Goal: Information Seeking & Learning: Learn about a topic

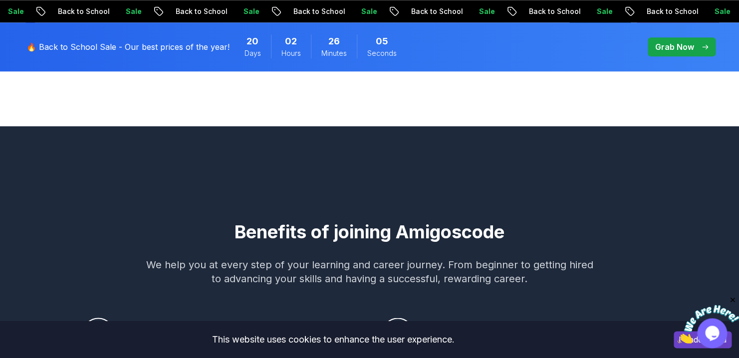
scroll to position [483, 0]
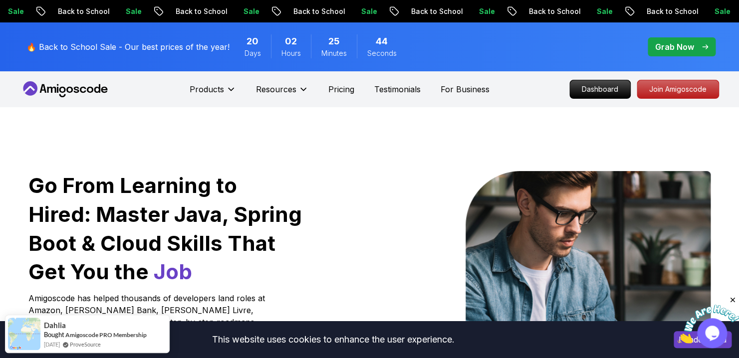
click at [193, 51] on p "🔥 Back to School Sale - Our best prices of the year!" at bounding box center [127, 47] width 203 height 12
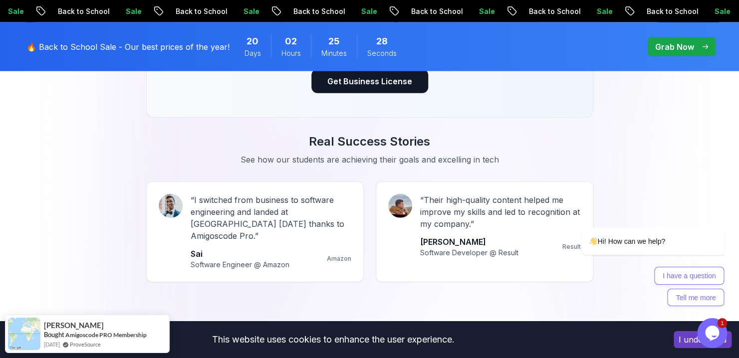
scroll to position [887, 0]
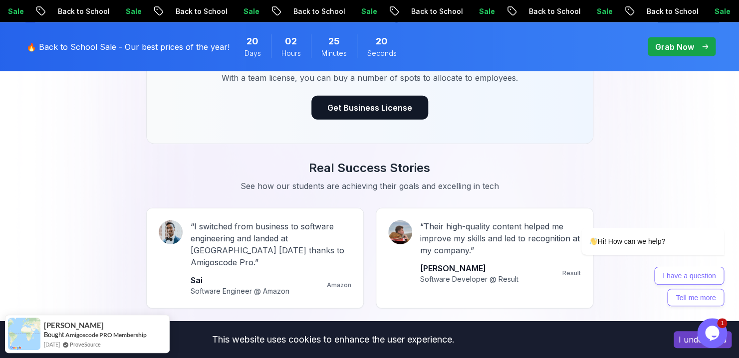
scroll to position [0, 0]
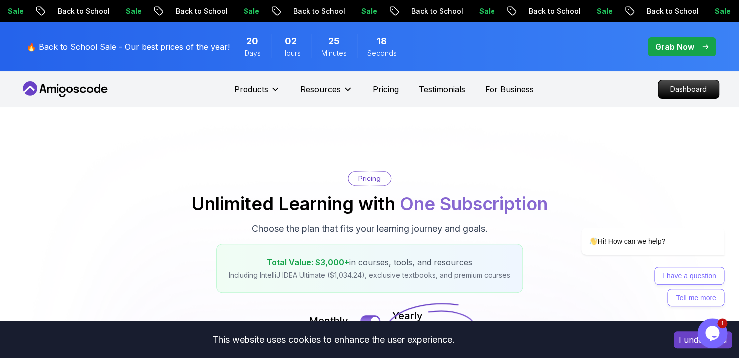
click at [658, 99] on nav "Products Resources Pricing Testimonials For Business Dashboard" at bounding box center [369, 89] width 699 height 36
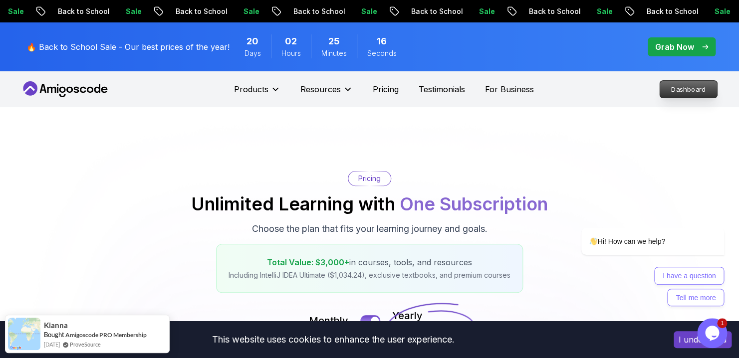
click at [678, 86] on p "Dashboard" at bounding box center [688, 89] width 57 height 17
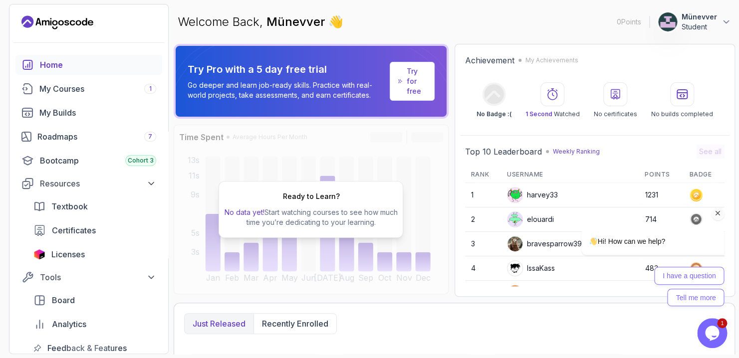
click at [717, 216] on icon "Chat attention grabber" at bounding box center [718, 213] width 9 height 9
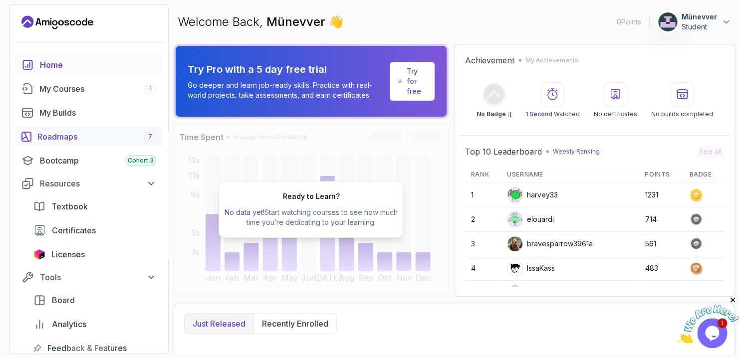
click at [72, 136] on div "Roadmaps 7" at bounding box center [96, 137] width 119 height 12
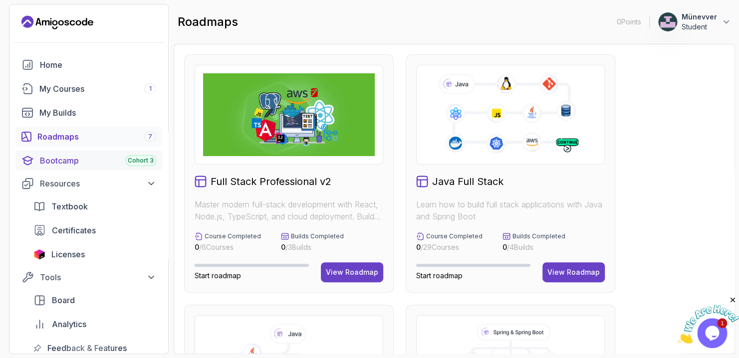
click at [85, 163] on div "Bootcamp Cohort 3" at bounding box center [98, 161] width 116 height 12
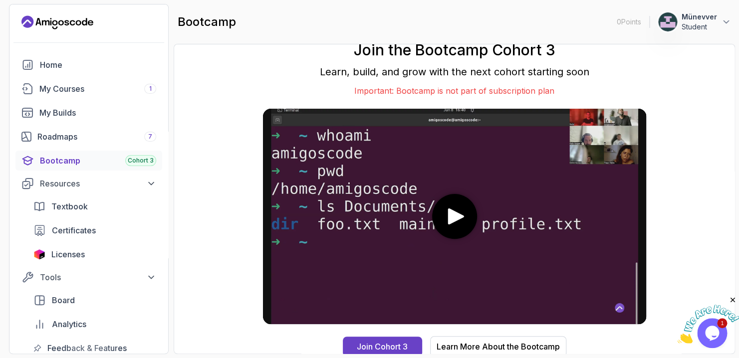
scroll to position [3, 0]
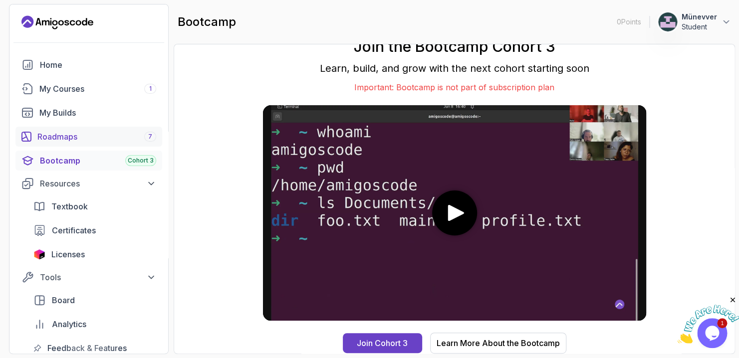
click at [99, 142] on div "Roadmaps 7" at bounding box center [96, 137] width 119 height 12
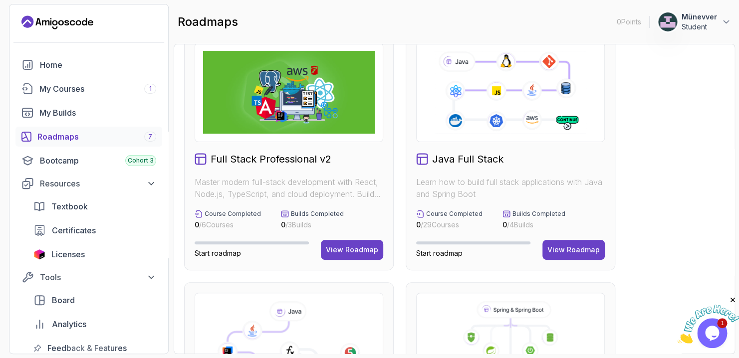
scroll to position [83, 0]
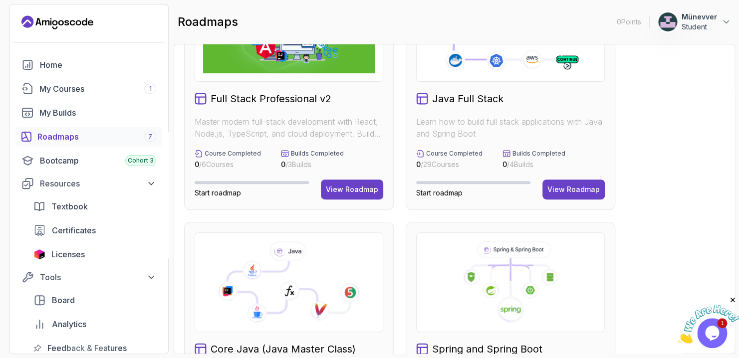
click at [558, 174] on div "Java Full Stack Learn how to build full stack applications with Java and Spring…" at bounding box center [511, 91] width 210 height 239
click at [562, 189] on div "View Roadmap" at bounding box center [573, 190] width 52 height 10
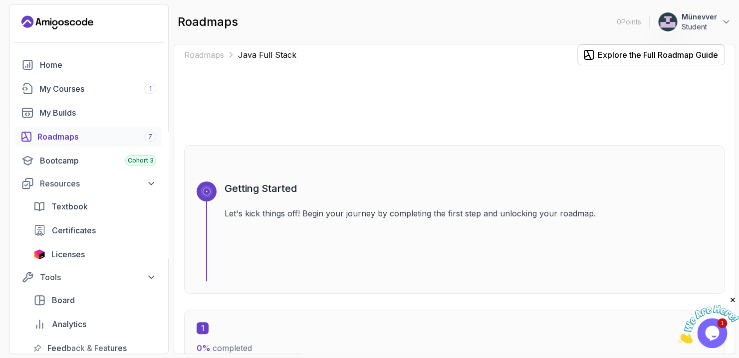
scroll to position [10, 0]
click at [290, 220] on p "Let's kick things off! Begin your journey by completing the first step and unlo…" at bounding box center [469, 214] width 488 height 12
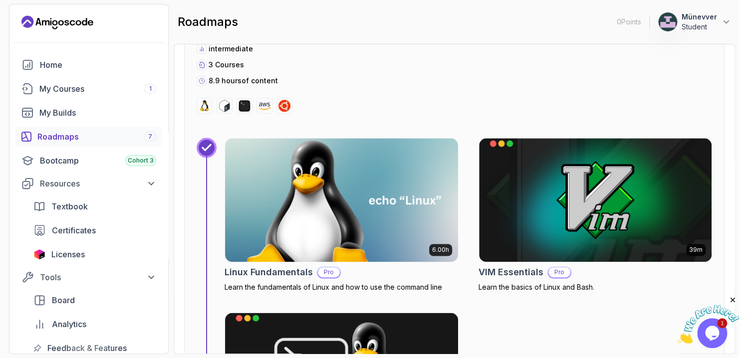
scroll to position [409, 0]
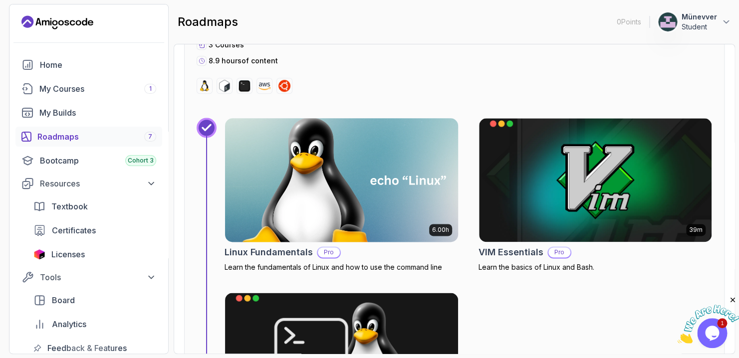
click at [290, 221] on img at bounding box center [341, 180] width 245 height 130
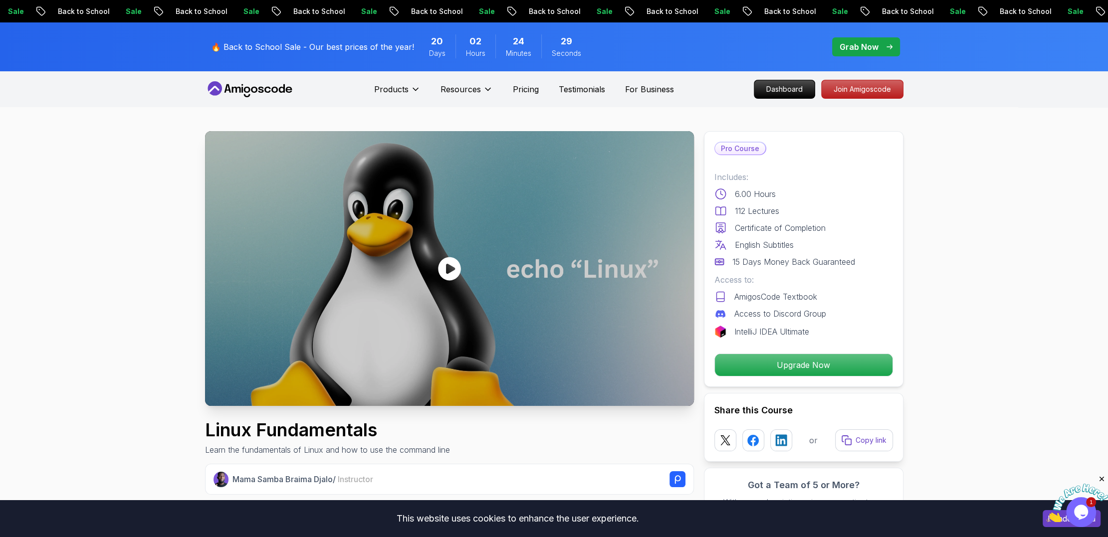
scroll to position [57, 0]
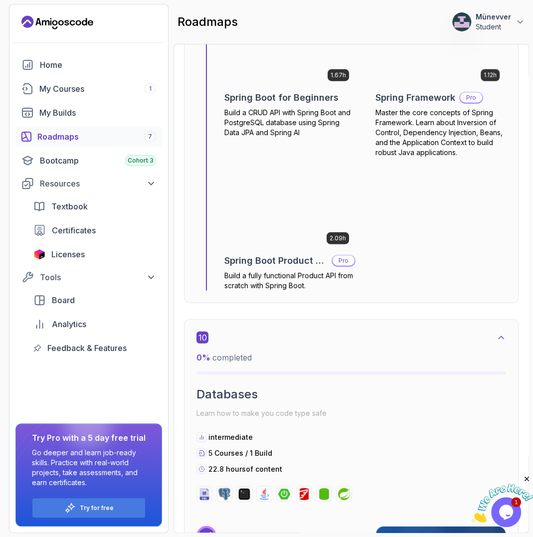
scroll to position [3520, 0]
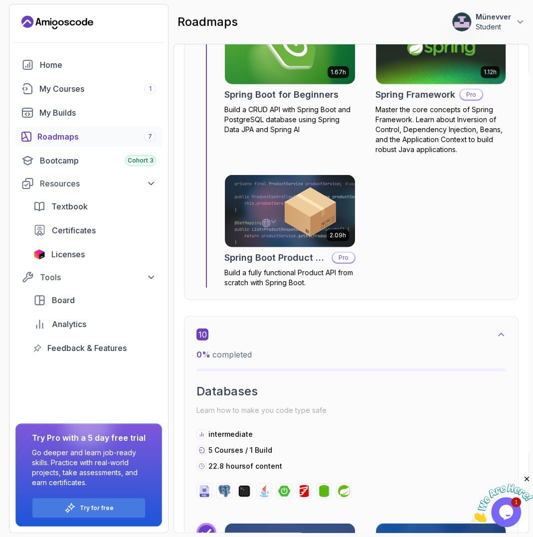
click at [290, 71] on img at bounding box center [290, 47] width 137 height 76
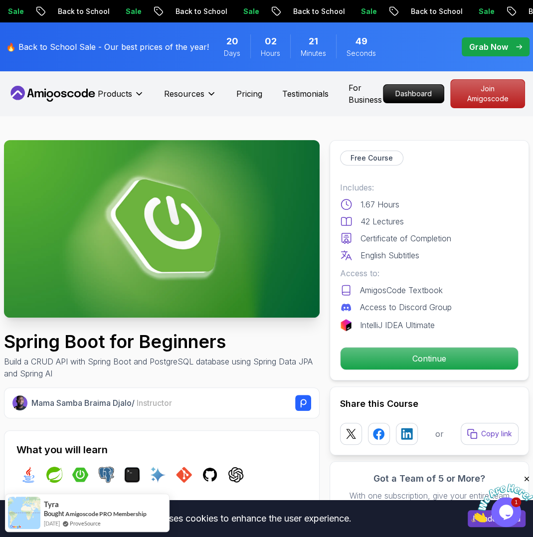
click at [199, 250] on img at bounding box center [162, 229] width 316 height 178
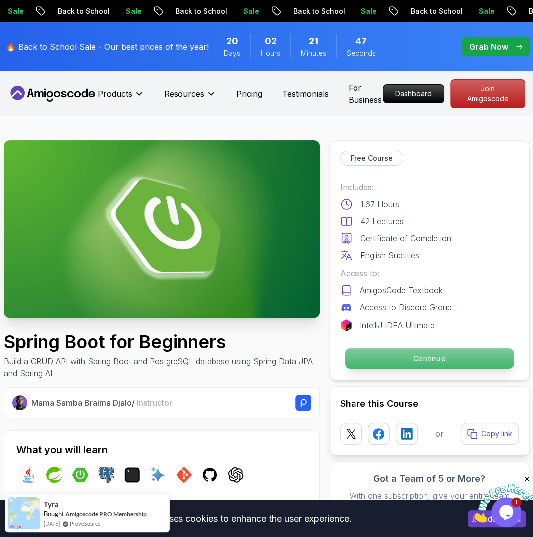
click at [360, 353] on p "Continue" at bounding box center [429, 358] width 169 height 21
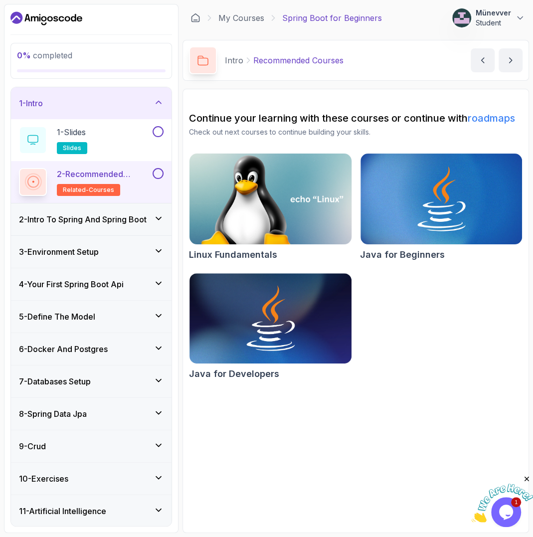
click at [289, 194] on img at bounding box center [271, 198] width 170 height 95
click at [369, 209] on img at bounding box center [441, 198] width 170 height 95
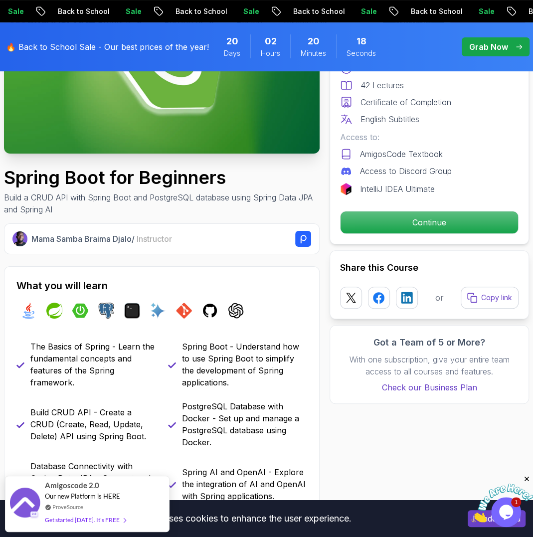
scroll to position [234, 0]
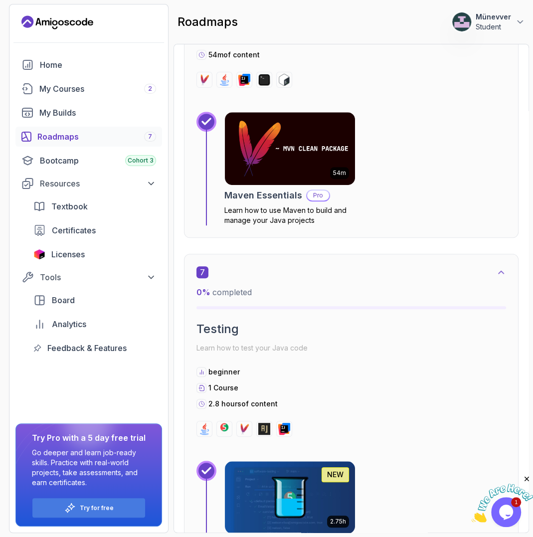
scroll to position [2344, 0]
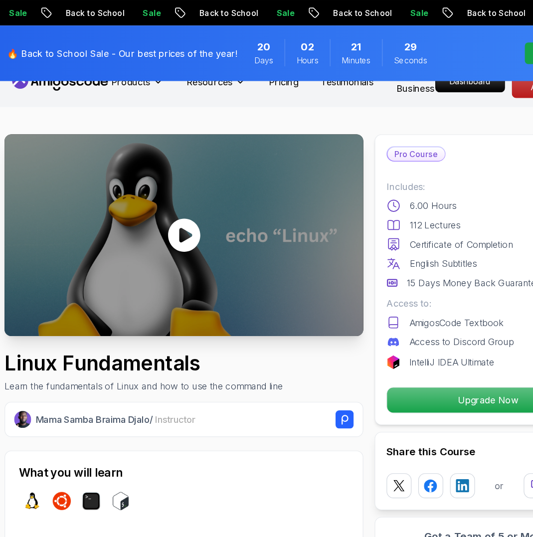
scroll to position [7, 0]
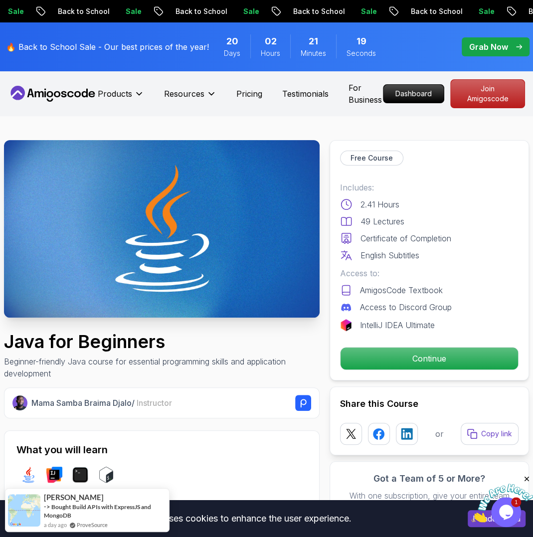
click at [386, 347] on div "Free Course Includes: 2.41 Hours 49 Lectures Certificate of Completion English …" at bounding box center [430, 260] width 200 height 241
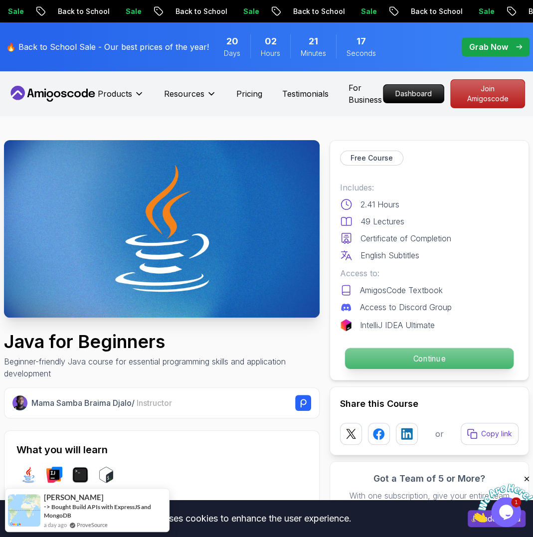
click at [385, 363] on p "Continue" at bounding box center [429, 358] width 169 height 21
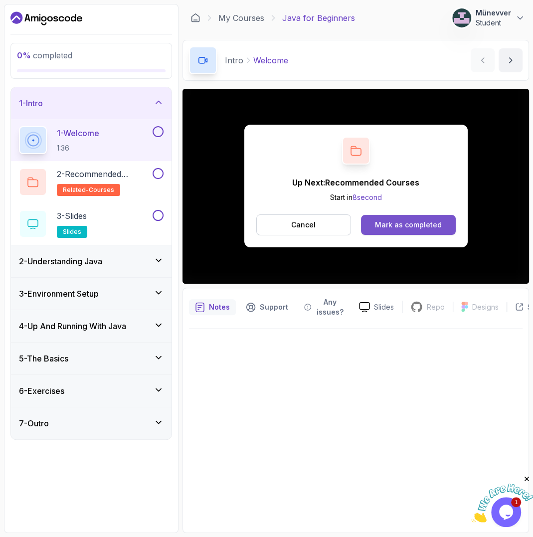
click at [395, 227] on div "Mark as completed" at bounding box center [408, 225] width 67 height 10
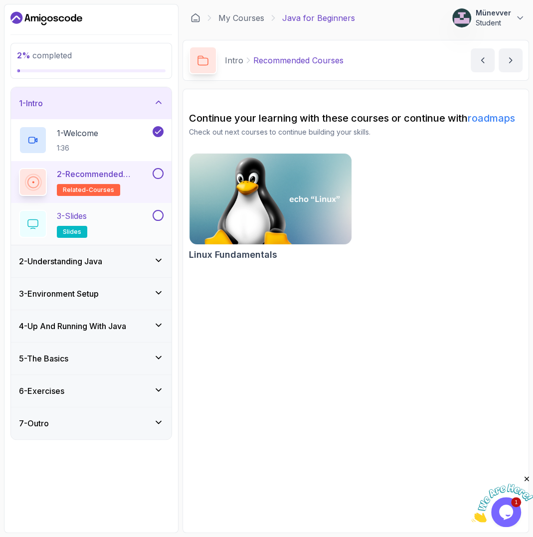
click at [110, 214] on div "3 - Slides slides" at bounding box center [85, 224] width 132 height 28
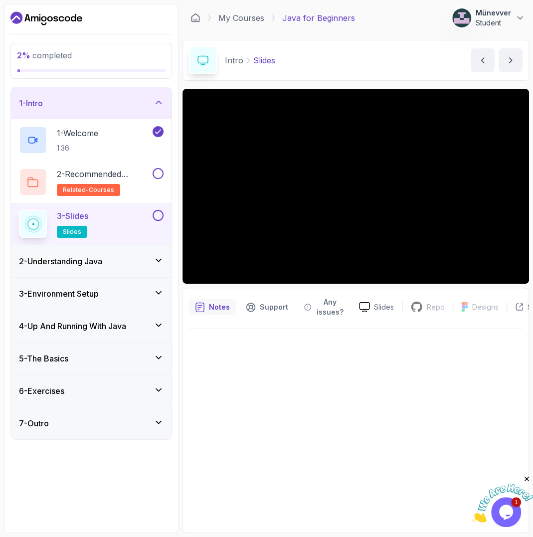
click at [82, 263] on h3 "2 - Understanding Java" at bounding box center [60, 261] width 83 height 12
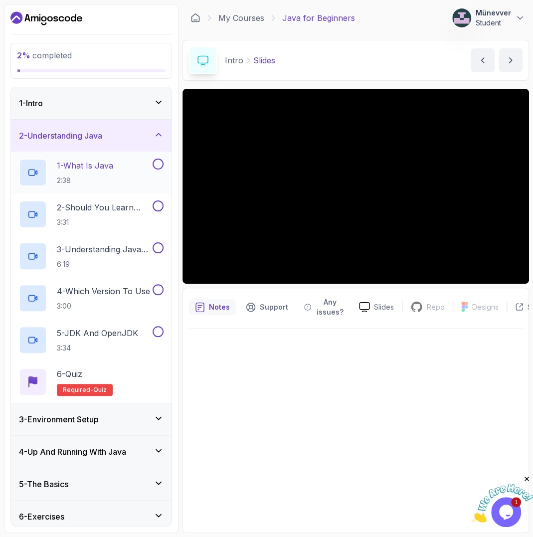
click at [89, 163] on p "1 - What Is Java" at bounding box center [85, 166] width 56 height 12
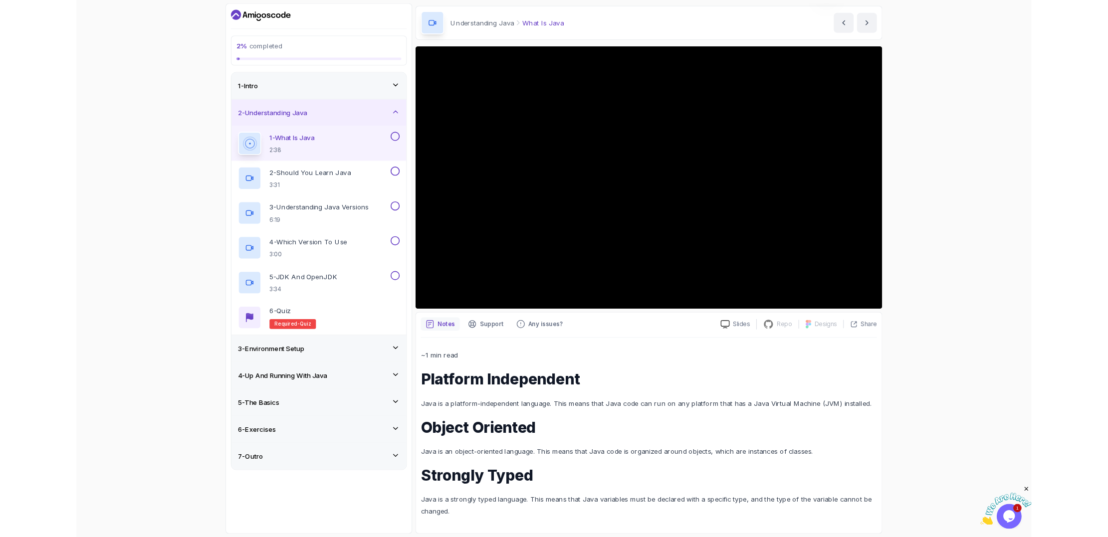
scroll to position [33, 0]
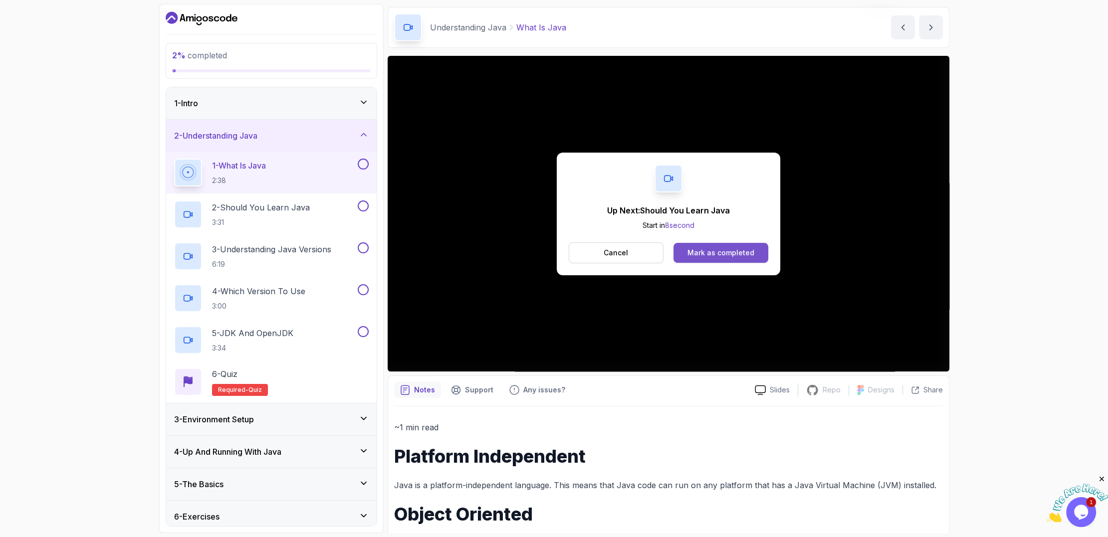
click at [533, 257] on div "Mark as completed" at bounding box center [721, 253] width 67 height 10
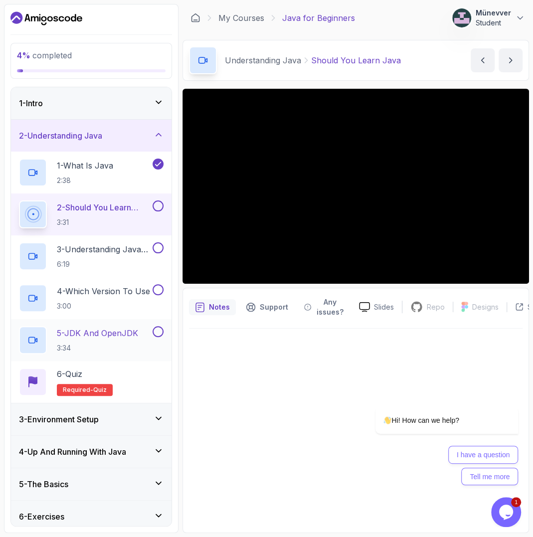
scroll to position [37, 0]
